Goal: Information Seeking & Learning: Check status

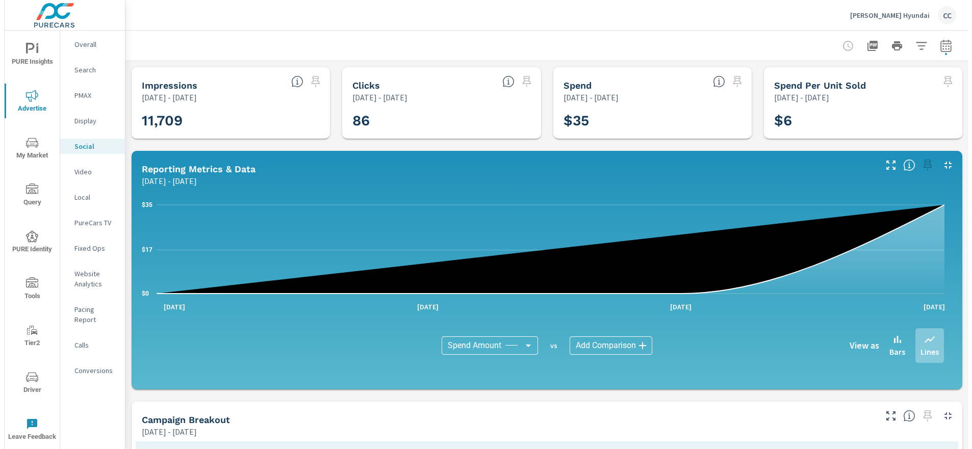
scroll to position [1443, 0]
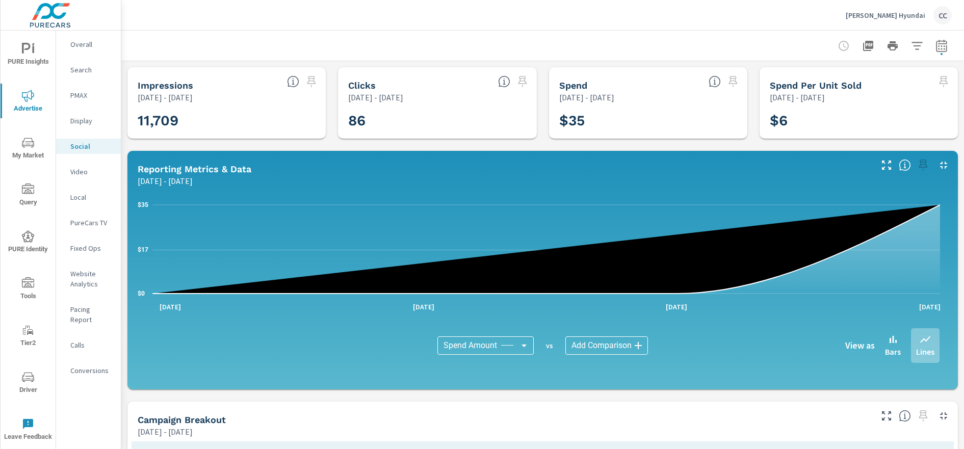
click at [873, 19] on p "[PERSON_NAME] Hyundai" at bounding box center [886, 15] width 80 height 9
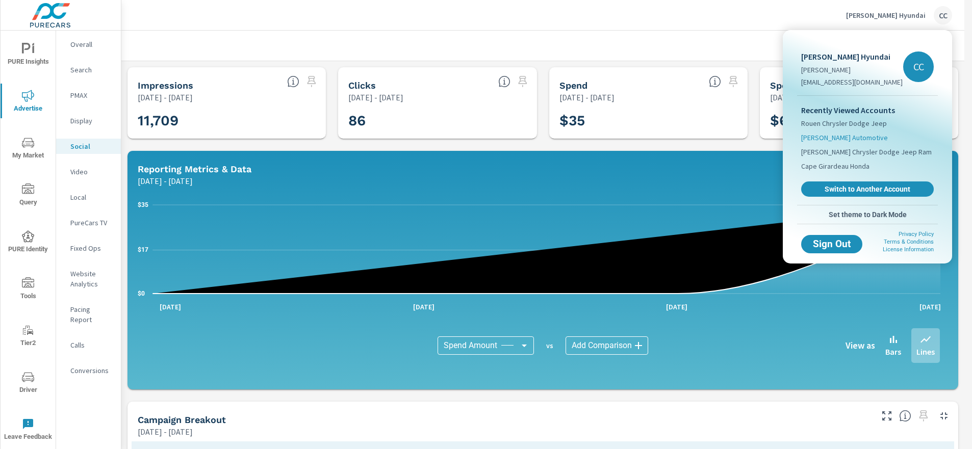
click at [842, 139] on span "[PERSON_NAME] Automotive" at bounding box center [844, 138] width 87 height 10
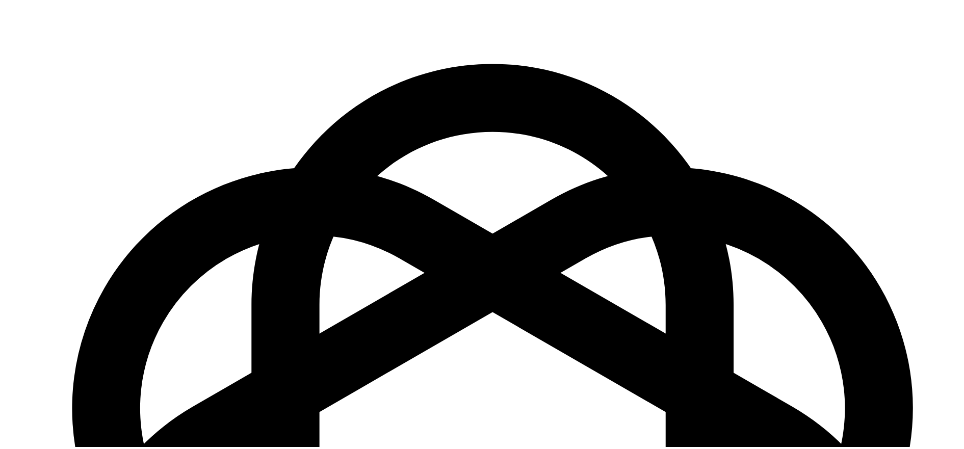
scroll to position [1489, 0]
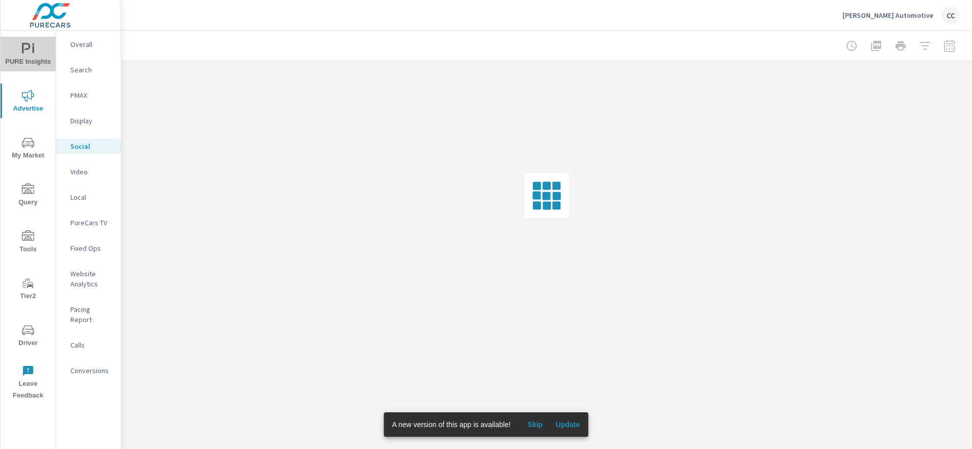
click at [33, 52] on icon "nav menu" at bounding box center [33, 49] width 2 height 8
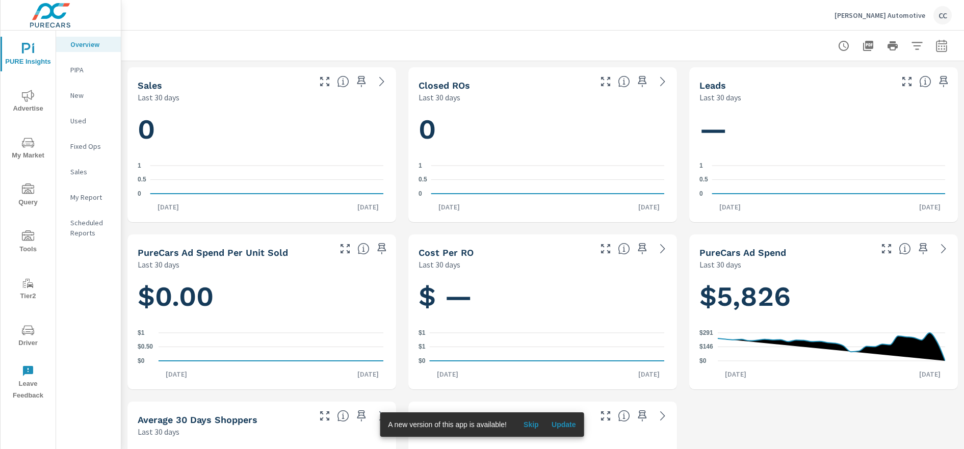
click at [569, 427] on span "Update" at bounding box center [564, 424] width 24 height 9
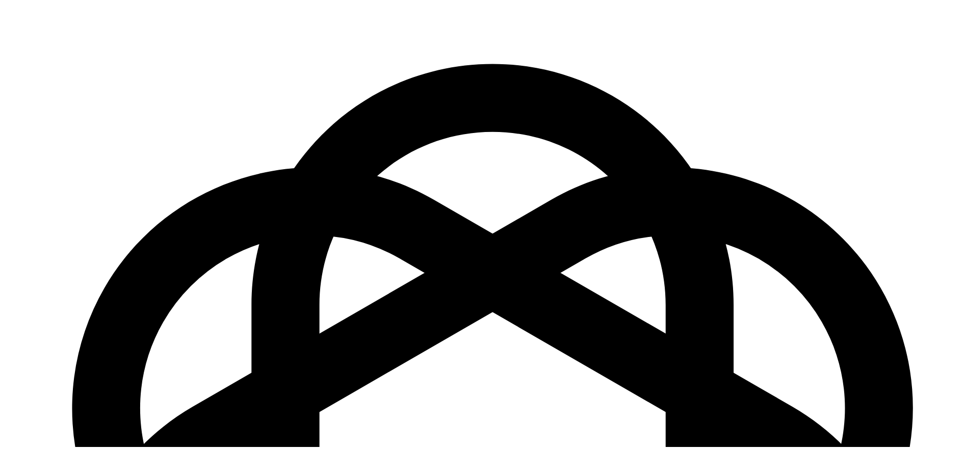
scroll to position [1489, 0]
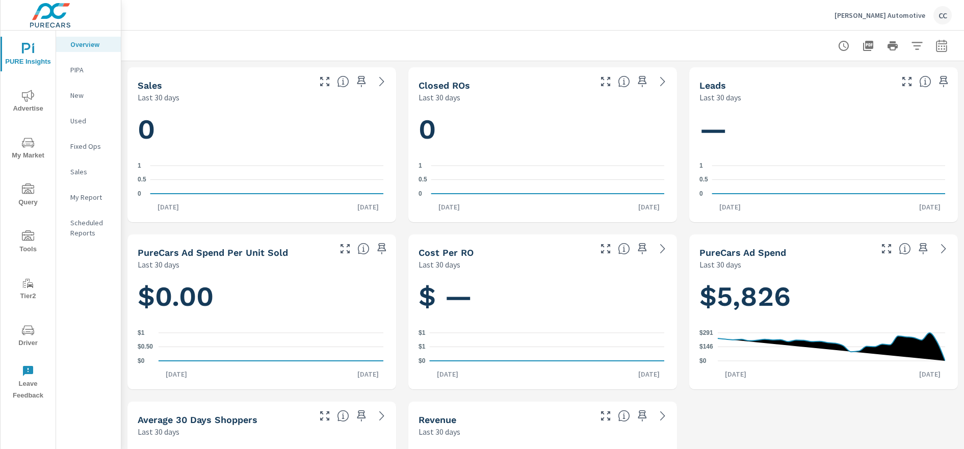
click at [85, 145] on p "Fixed Ops" at bounding box center [91, 146] width 42 height 10
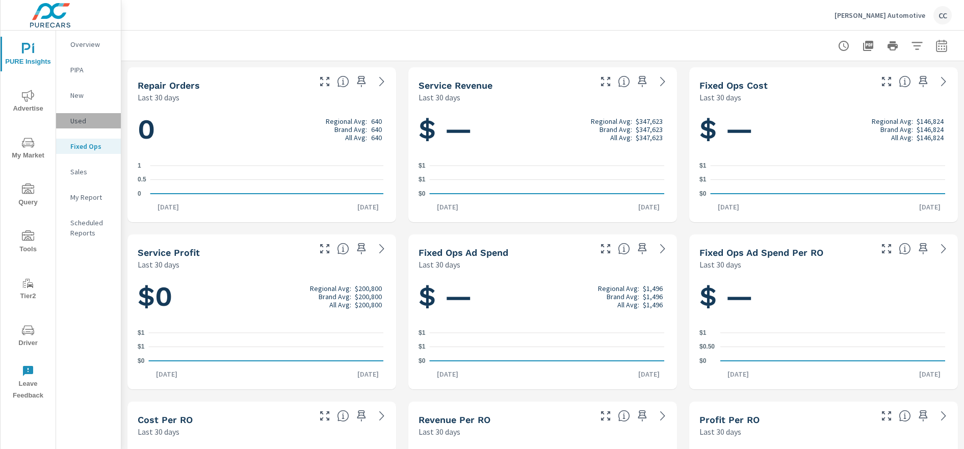
click at [83, 121] on p "Used" at bounding box center [91, 121] width 42 height 10
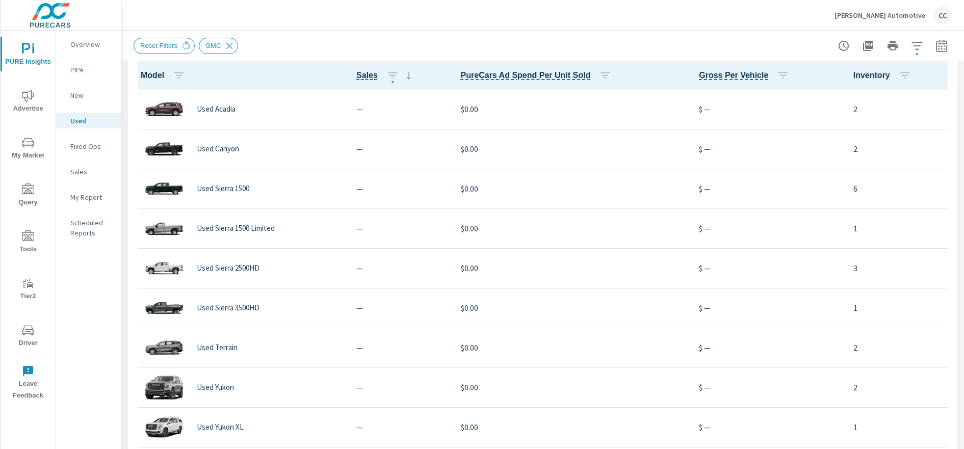
scroll to position [1117, 0]
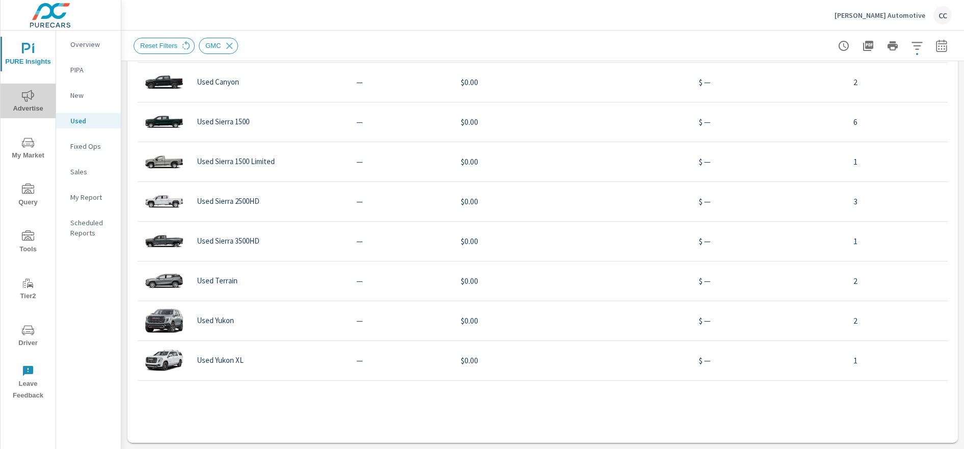
click at [24, 103] on span "Advertise" at bounding box center [28, 102] width 49 height 25
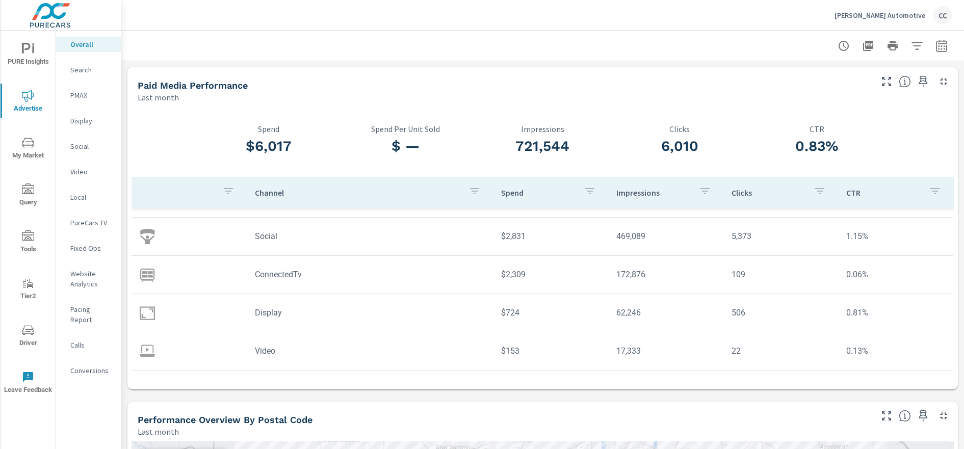
scroll to position [202, 0]
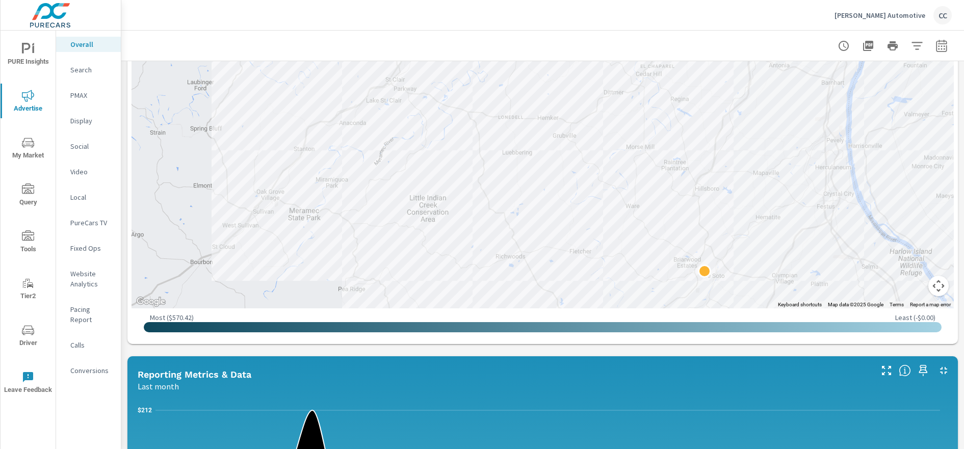
scroll to position [467, 0]
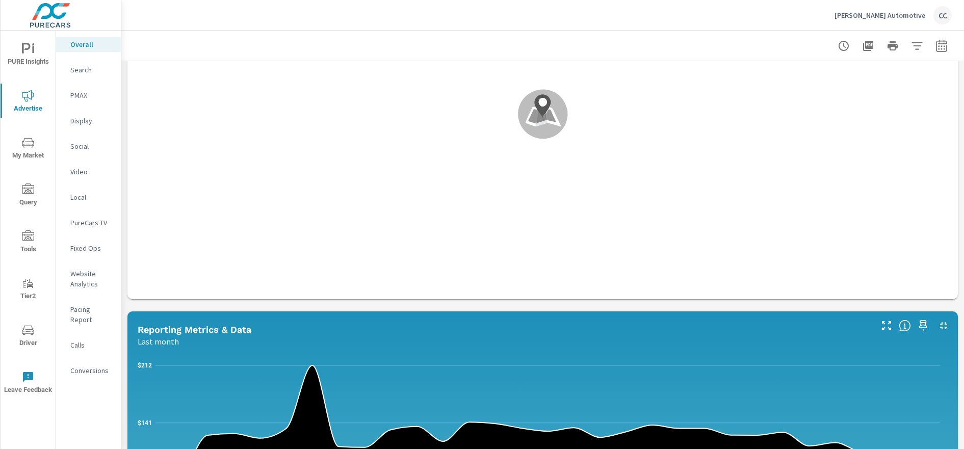
scroll to position [656, 0]
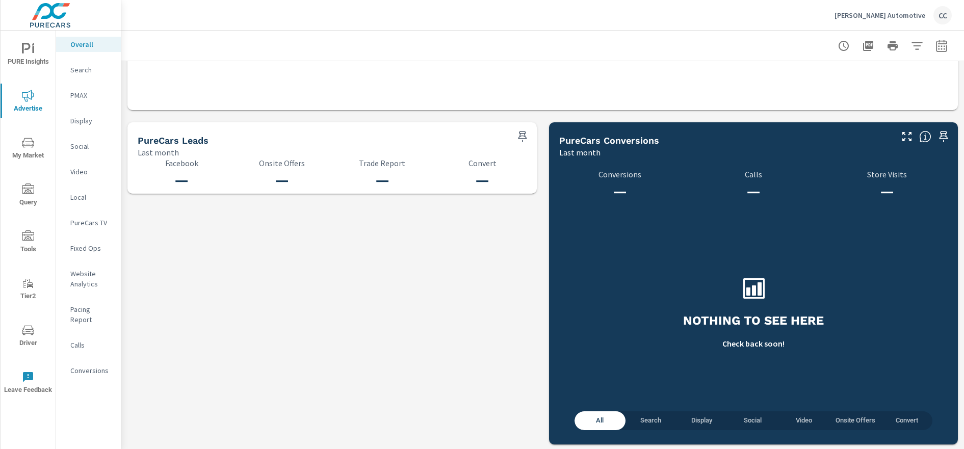
scroll to position [1535, 0]
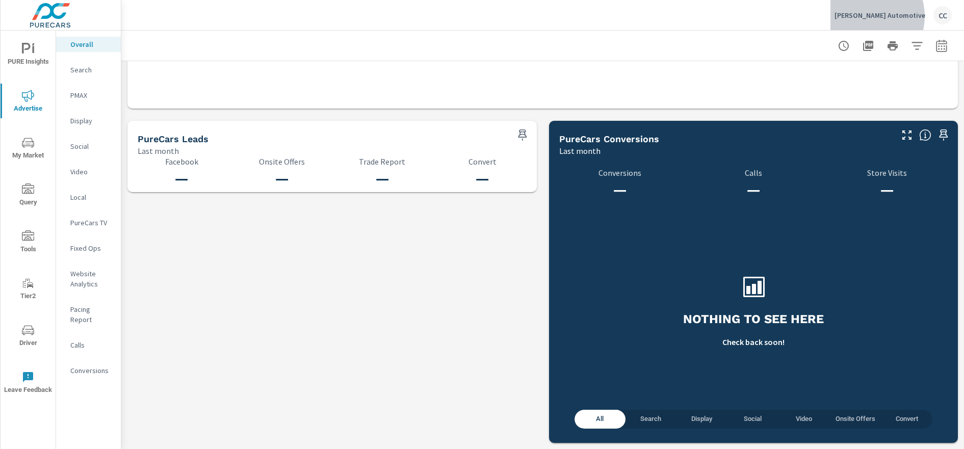
click at [898, 16] on p "[PERSON_NAME] Automotive" at bounding box center [879, 15] width 91 height 9
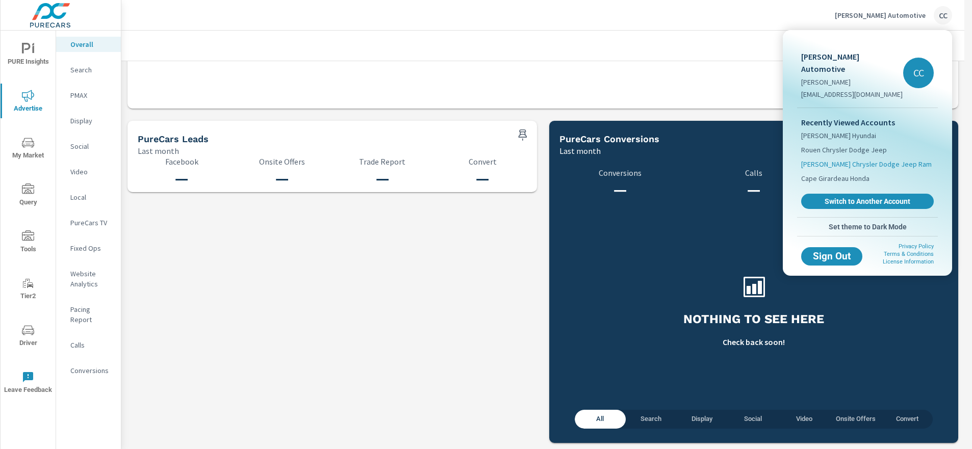
click at [855, 159] on span "[PERSON_NAME] Chrysler Dodge Jeep Ram" at bounding box center [866, 164] width 131 height 10
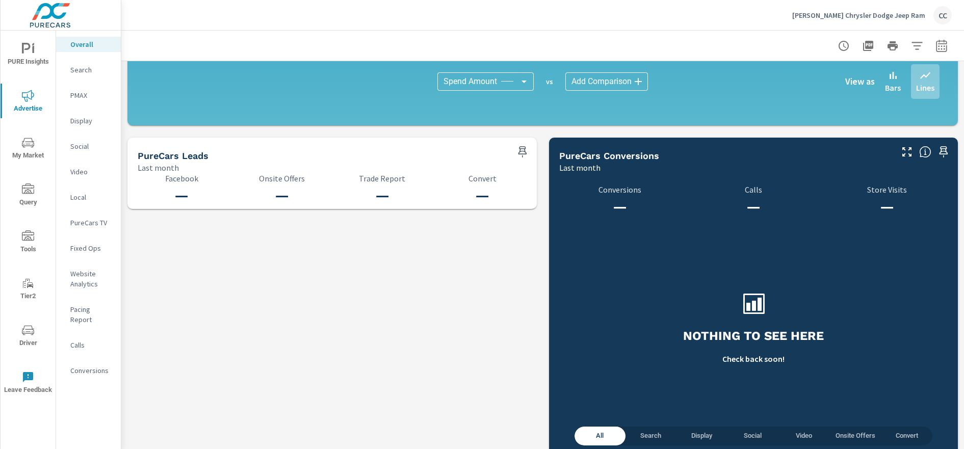
scroll to position [1033, 0]
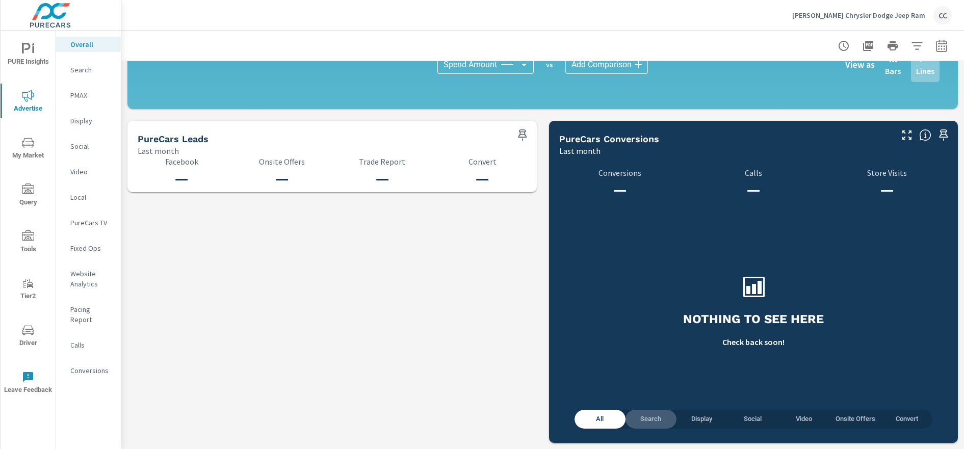
click at [648, 417] on span "Search" at bounding box center [651, 419] width 39 height 12
click at [914, 45] on icon "button" at bounding box center [917, 46] width 12 height 12
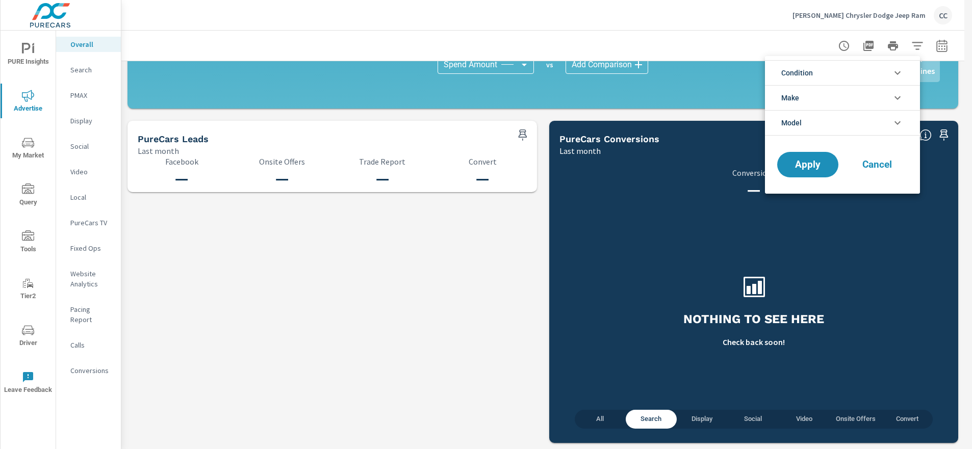
click at [934, 45] on div at bounding box center [486, 224] width 972 height 449
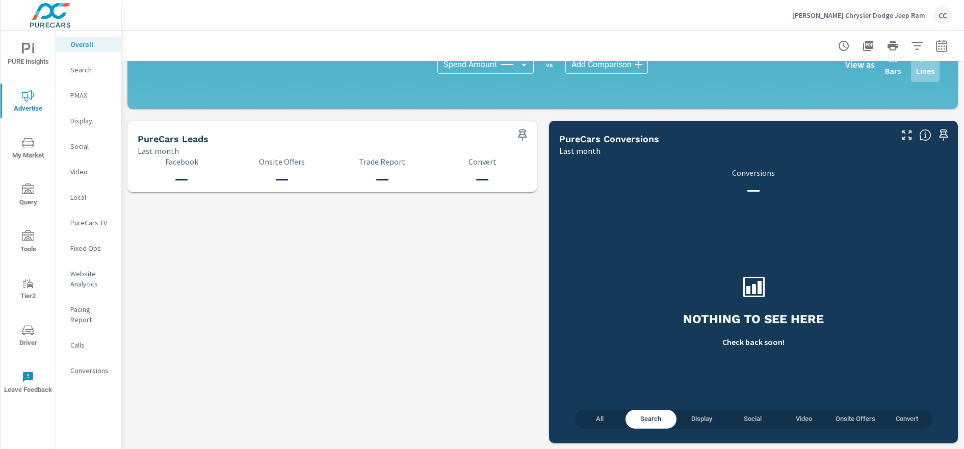
click at [936, 50] on icon "button" at bounding box center [941, 46] width 12 height 12
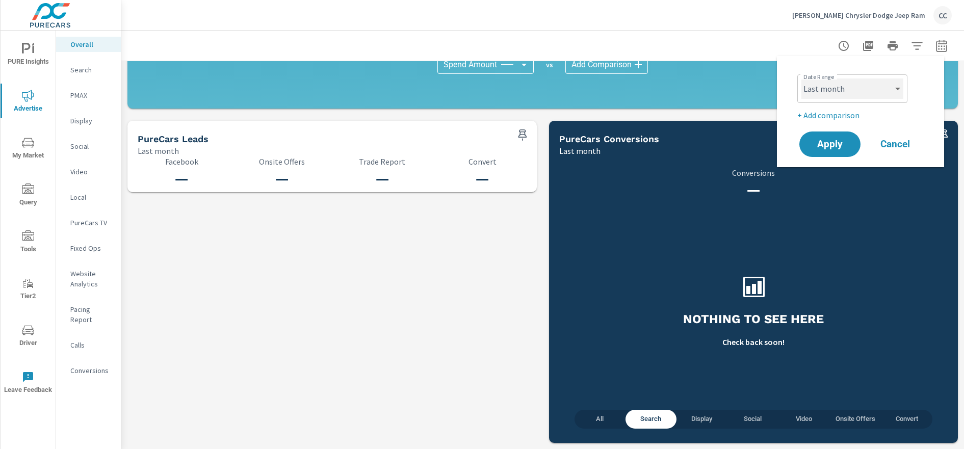
click at [851, 89] on select "Custom [DATE] Last week Last 7 days Last 14 days Last 30 days Last 45 days Last…" at bounding box center [852, 89] width 102 height 20
select select "Month to date"
click at [836, 148] on span "Apply" at bounding box center [830, 145] width 42 height 10
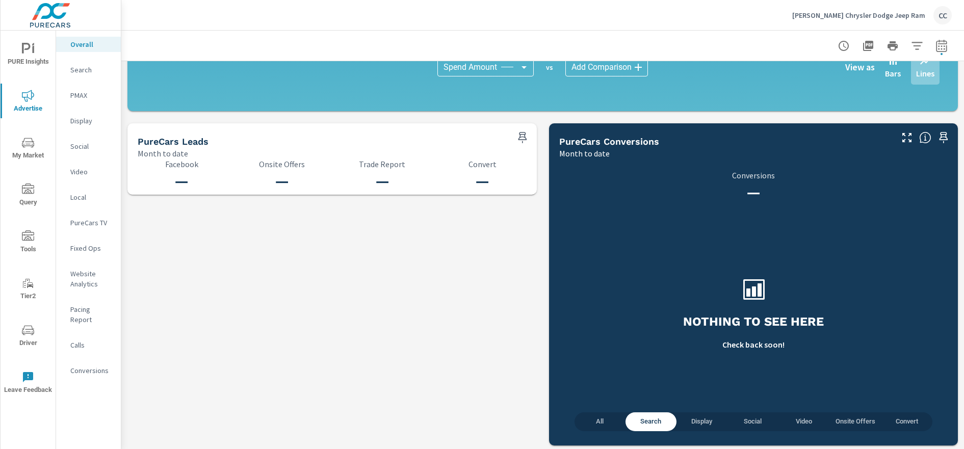
scroll to position [1033, 0]
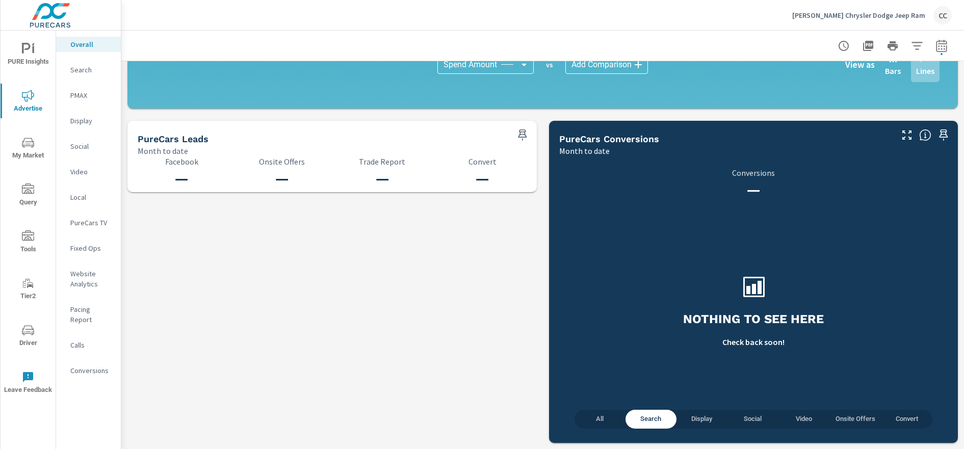
click at [895, 416] on span "Convert" at bounding box center [907, 419] width 39 height 12
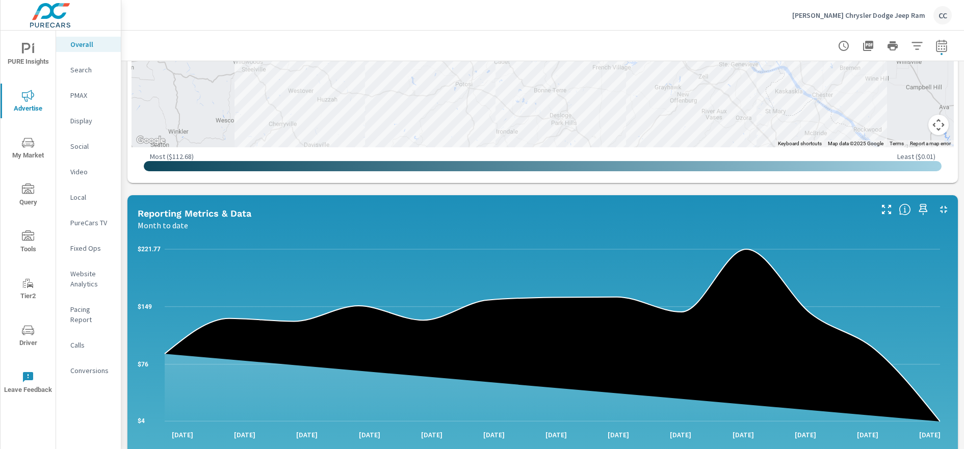
scroll to position [530, 0]
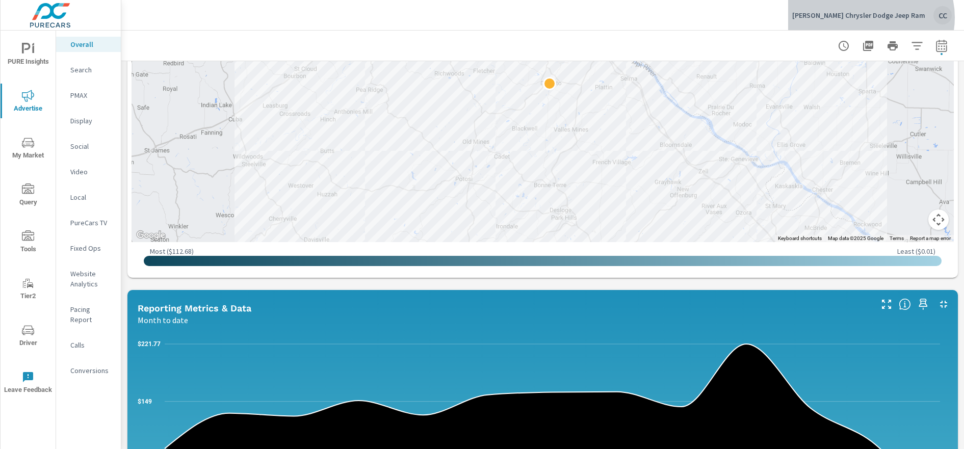
click at [904, 17] on p "[PERSON_NAME] Chrysler Dodge Jeep Ram" at bounding box center [858, 15] width 133 height 9
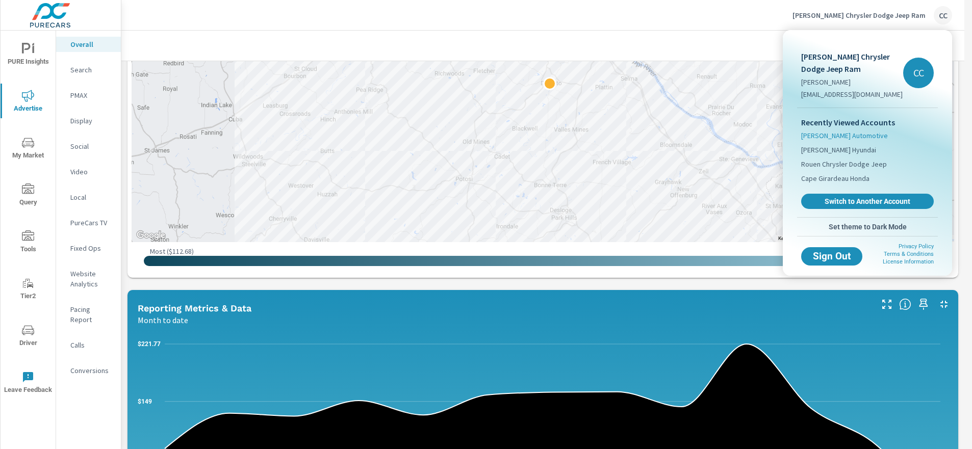
click at [846, 137] on span "[PERSON_NAME] Automotive" at bounding box center [844, 136] width 87 height 10
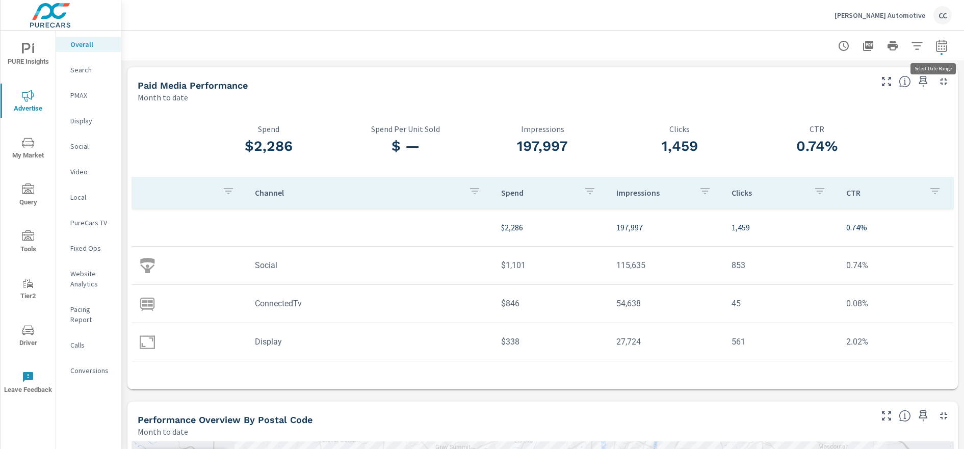
click at [937, 46] on icon "button" at bounding box center [941, 46] width 12 height 12
select select "Month to date"
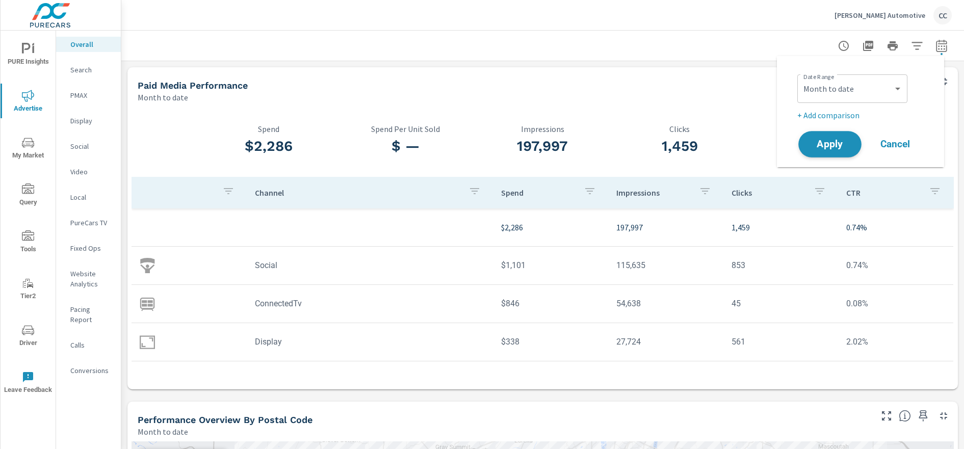
click at [824, 145] on span "Apply" at bounding box center [830, 145] width 42 height 10
